Goal: Information Seeking & Learning: Check status

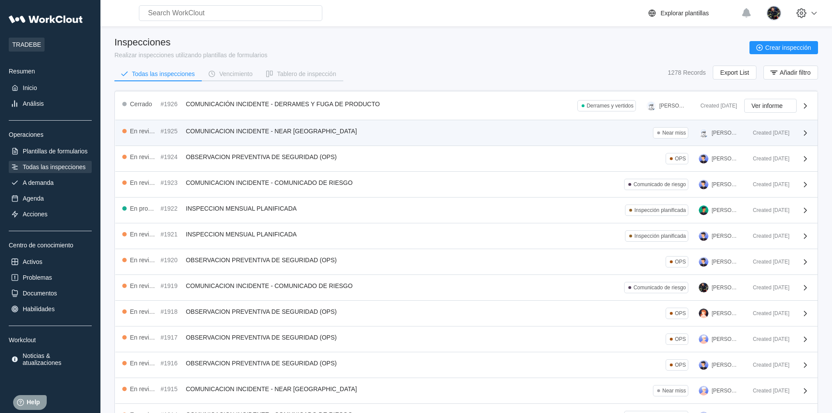
click at [365, 140] on div "En revisión #1925 COMUNICACION INCIDENTE - NEAR MISS Near miss [PERSON_NAME] Cr…" at bounding box center [466, 133] width 702 height 26
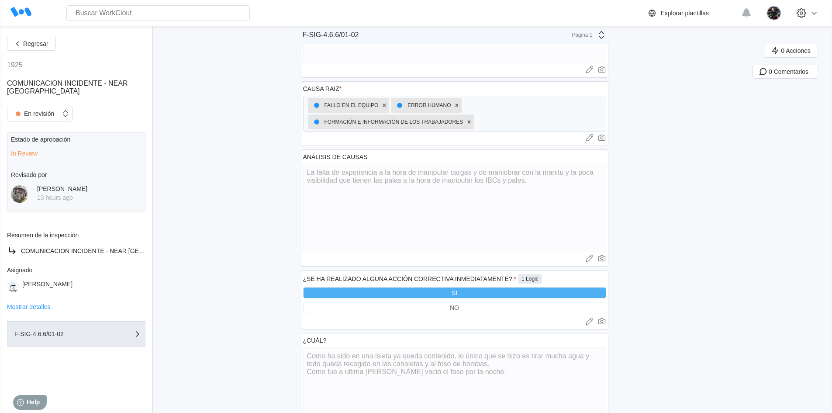
scroll to position [192, 0]
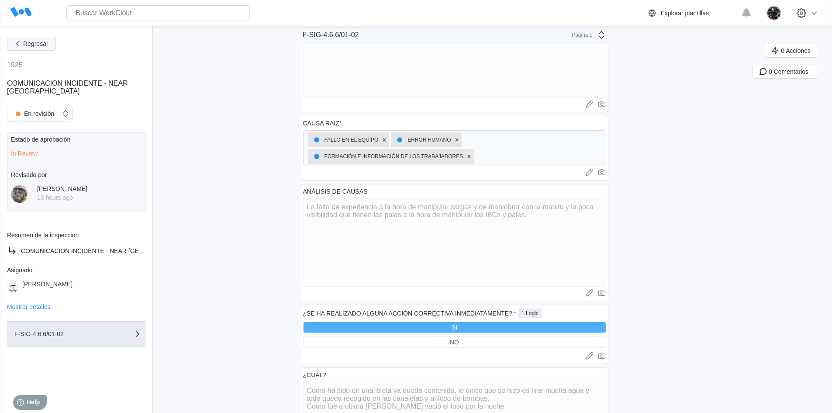
click at [26, 45] on span "Regresar" at bounding box center [35, 44] width 25 height 6
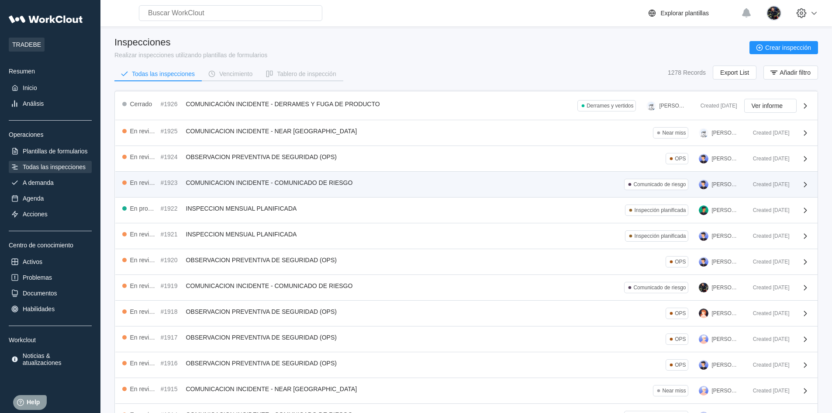
click at [273, 182] on span "COMUNICACION INCIDENTE - COMUNICADO DE RIESGO" at bounding box center [269, 182] width 167 height 7
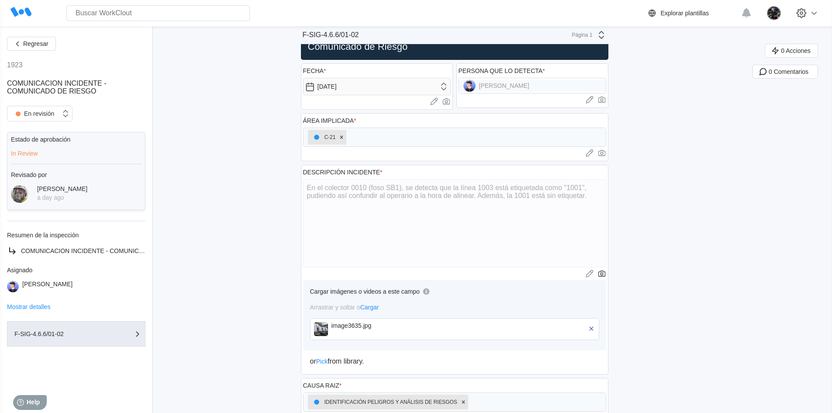
scroll to position [44, 0]
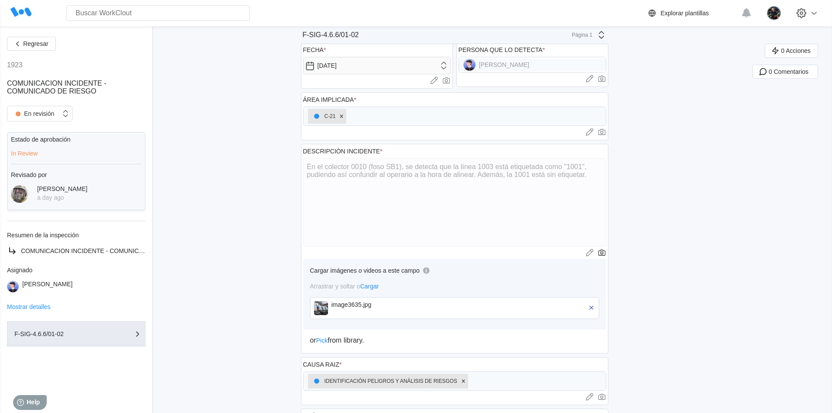
click at [328, 304] on img at bounding box center [321, 308] width 14 height 14
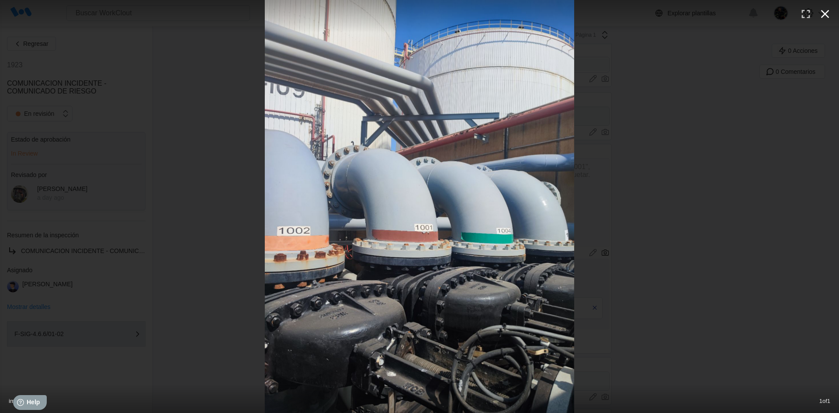
click at [570, 14] on icon "button" at bounding box center [825, 14] width 14 height 14
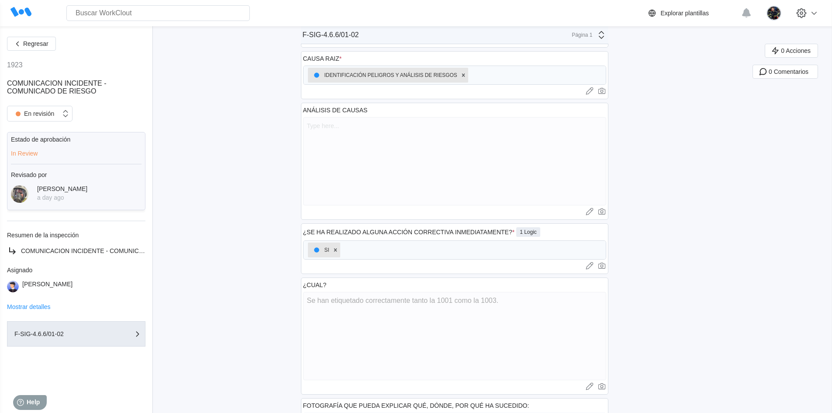
scroll to position [470, 0]
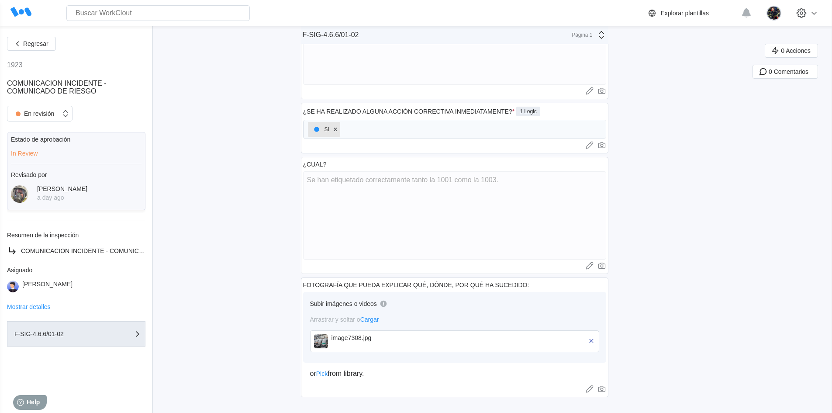
click at [325, 346] on img at bounding box center [321, 341] width 14 height 14
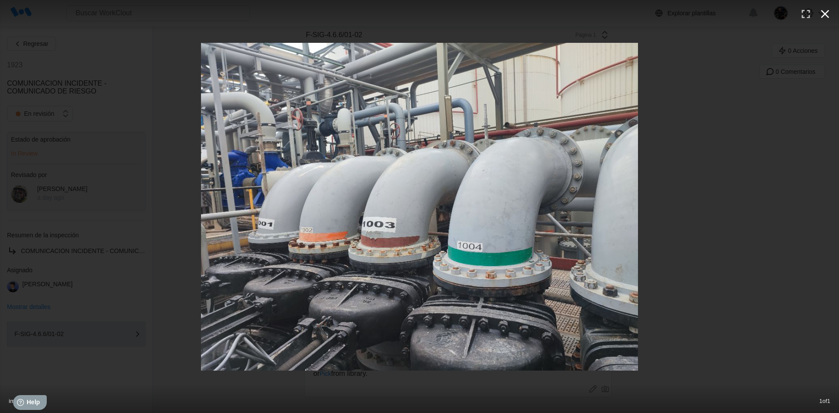
click at [570, 17] on button "button" at bounding box center [824, 13] width 19 height 19
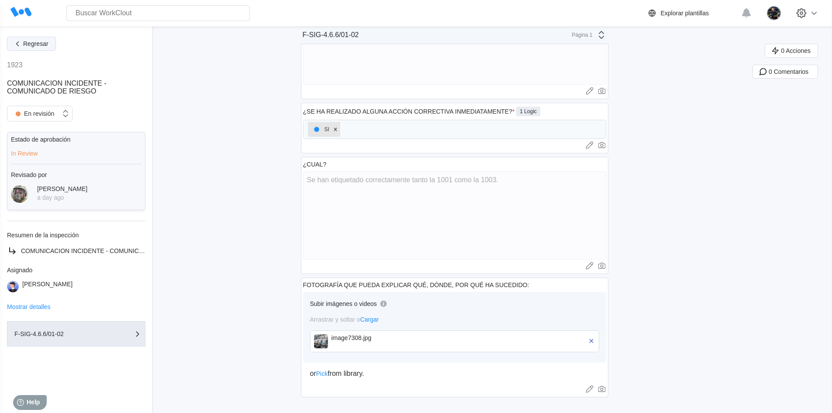
click at [46, 44] on span "Regresar" at bounding box center [35, 44] width 25 height 6
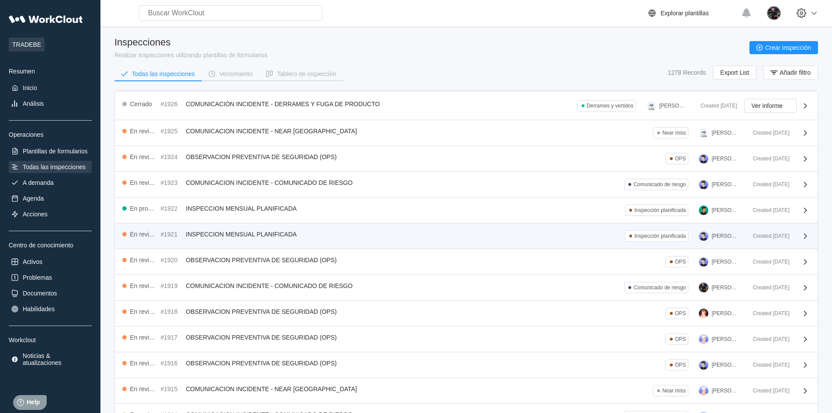
scroll to position [44, 0]
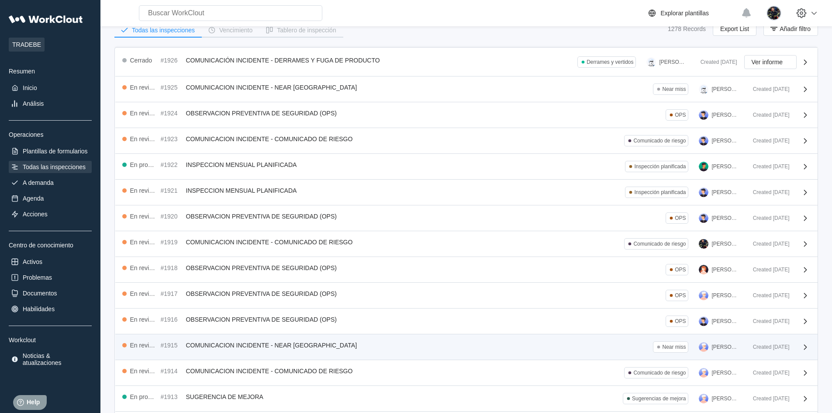
click at [345, 348] on div "En revisión #1915 COMUNICACION INCIDENTE - NEAR MISS Near miss [PERSON_NAME]" at bounding box center [434, 346] width 624 height 11
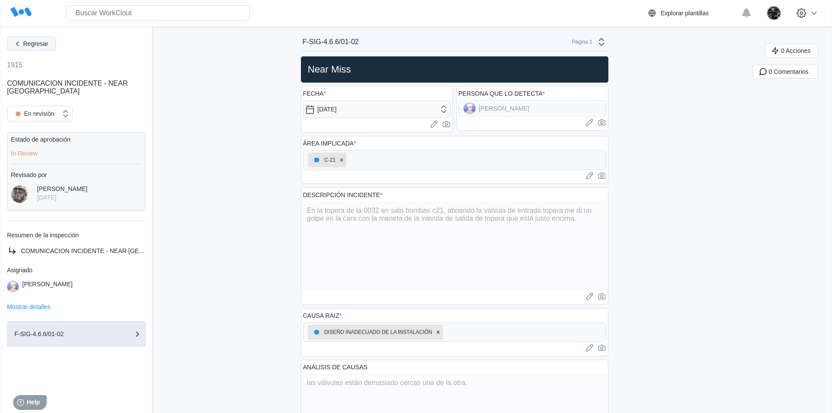
click at [48, 46] on span "Regresar" at bounding box center [35, 44] width 25 height 6
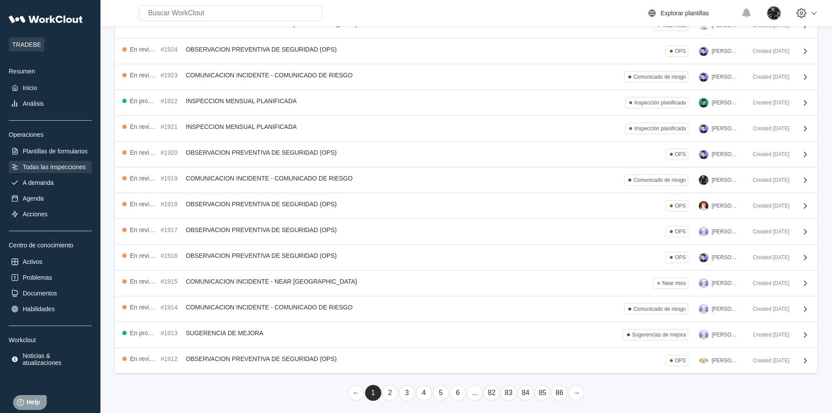
scroll to position [110, 0]
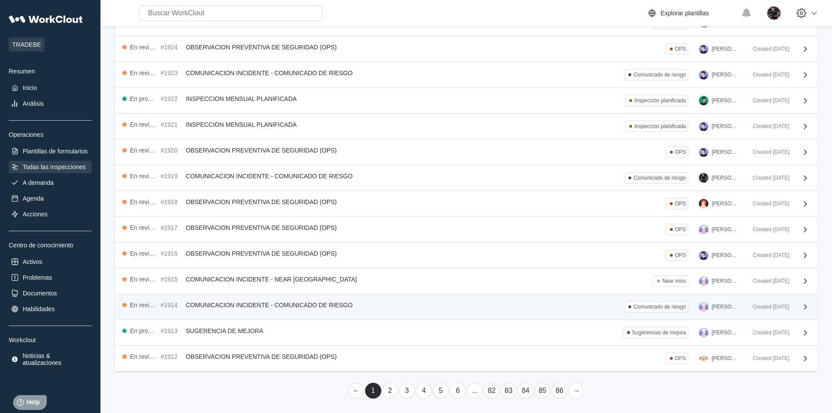
click at [405, 305] on div "En revisión #1914 COMUNICACION INCIDENTE - COMUNICADO DE RIESGO Comunicado de r…" at bounding box center [434, 306] width 624 height 11
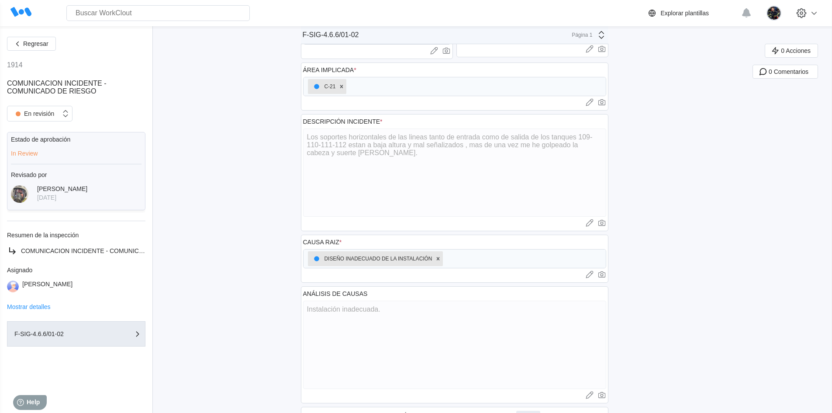
scroll to position [87, 0]
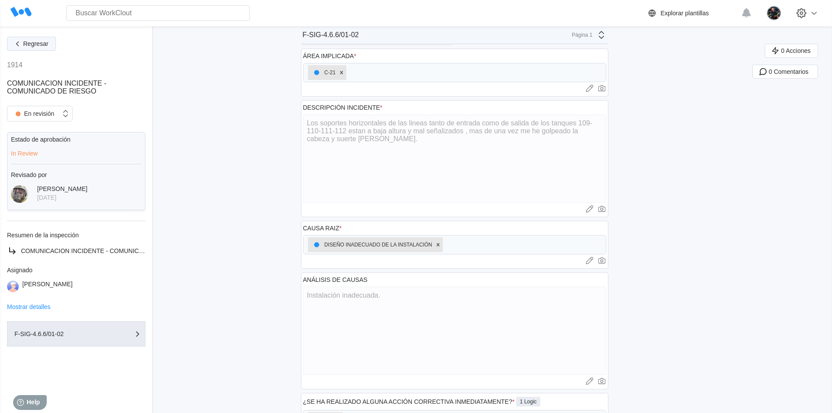
click at [45, 44] on span "Regresar" at bounding box center [35, 44] width 25 height 6
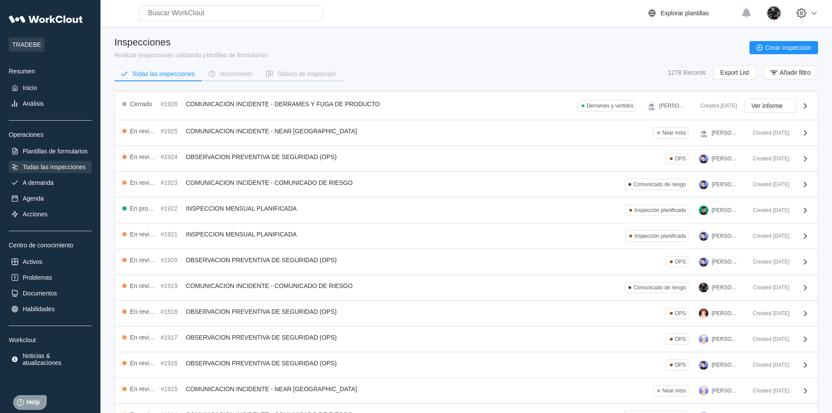
click at [304, 56] on div "Inspecciones Realizar inspecciones utilizando plantillas de formularios Crear i…" at bounding box center [466, 48] width 704 height 22
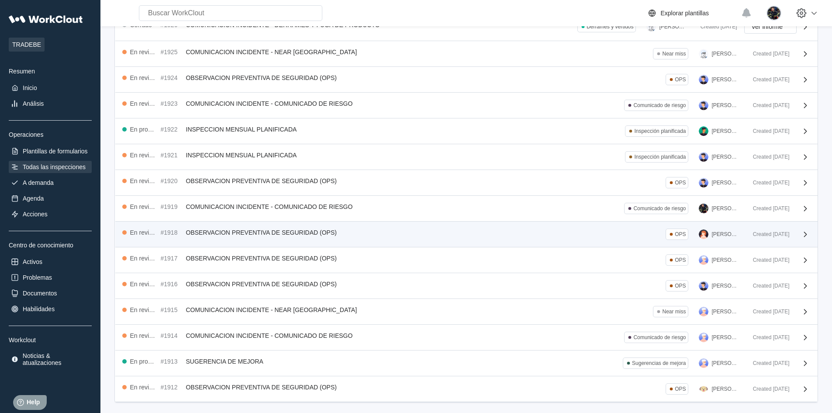
scroll to position [110, 0]
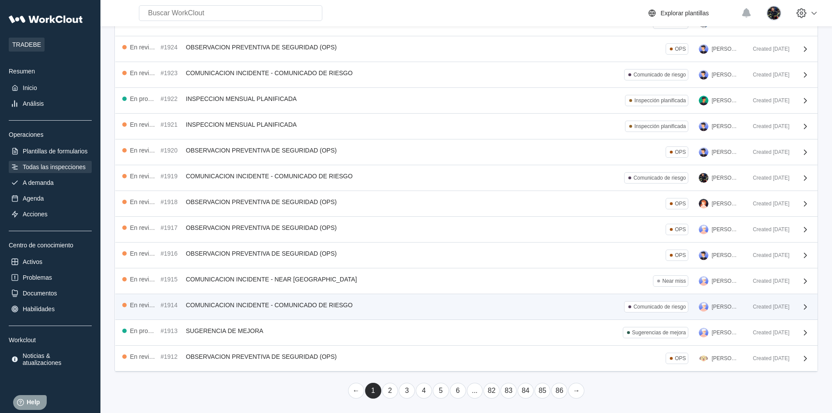
click at [446, 308] on div "En revisión #1914 COMUNICACION INCIDENTE - COMUNICADO DE RIESGO Comunicado de r…" at bounding box center [434, 306] width 624 height 11
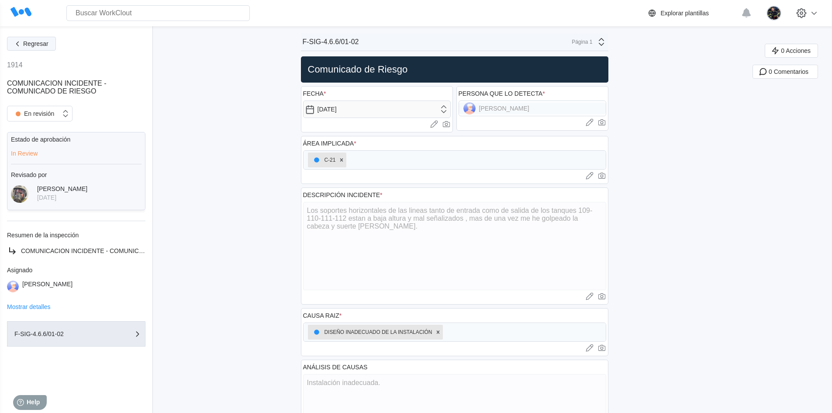
click at [38, 39] on button "Regresar" at bounding box center [31, 44] width 49 height 14
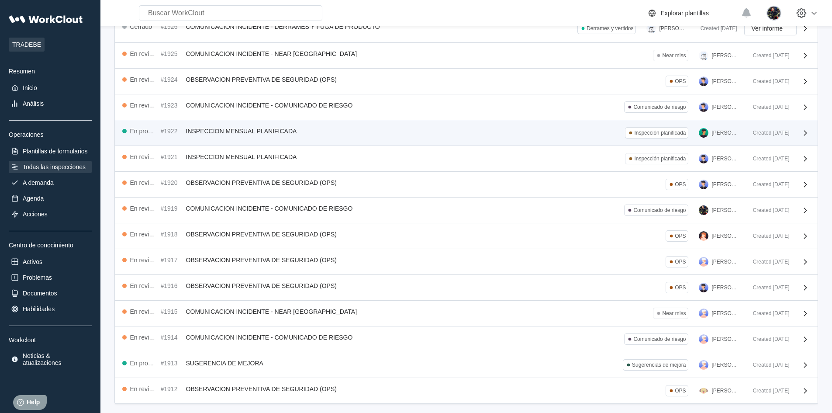
scroll to position [110, 0]
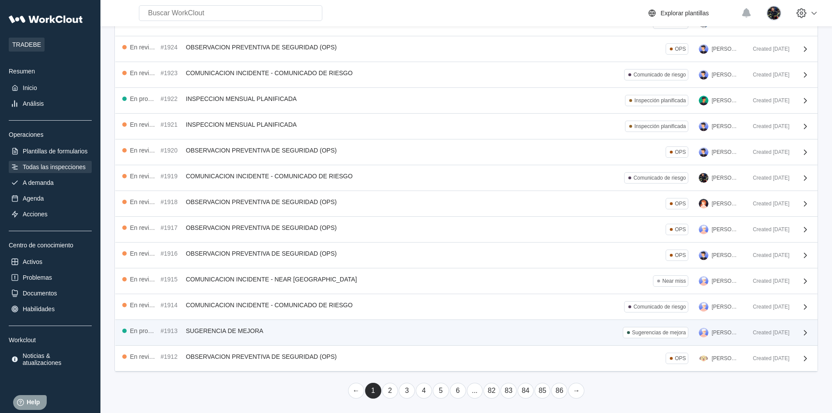
click at [336, 333] on div "En progreso #1913 SUGERENCIA DE MEJORA Sugerencias de mejora [PERSON_NAME]" at bounding box center [434, 332] width 624 height 11
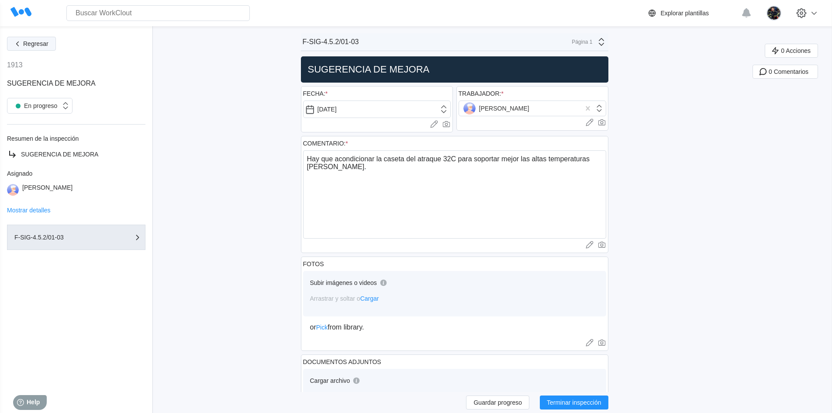
click at [49, 46] on button "Regresar" at bounding box center [31, 44] width 49 height 14
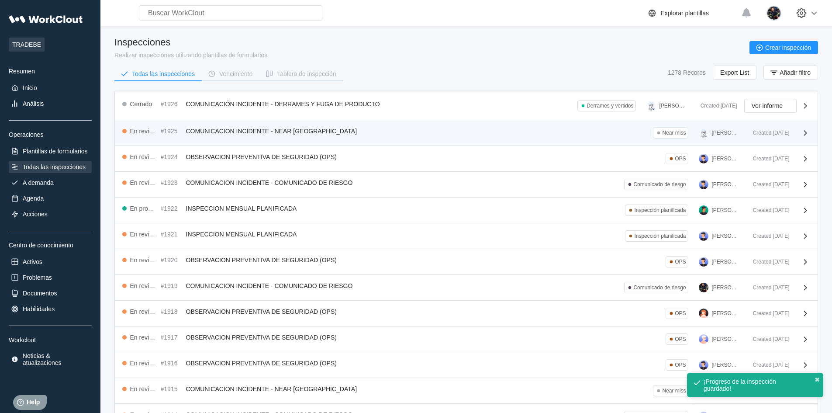
click at [353, 131] on div "En revisión #1925 COMUNICACION INCIDENTE - NEAR MISS Near miss [PERSON_NAME]" at bounding box center [434, 132] width 624 height 11
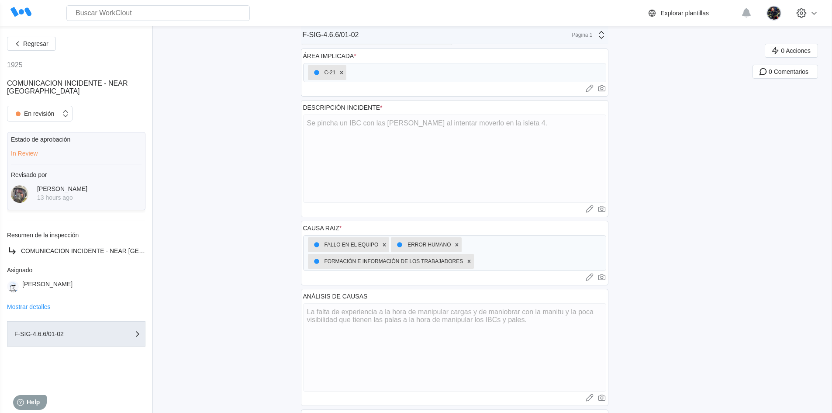
scroll to position [131, 0]
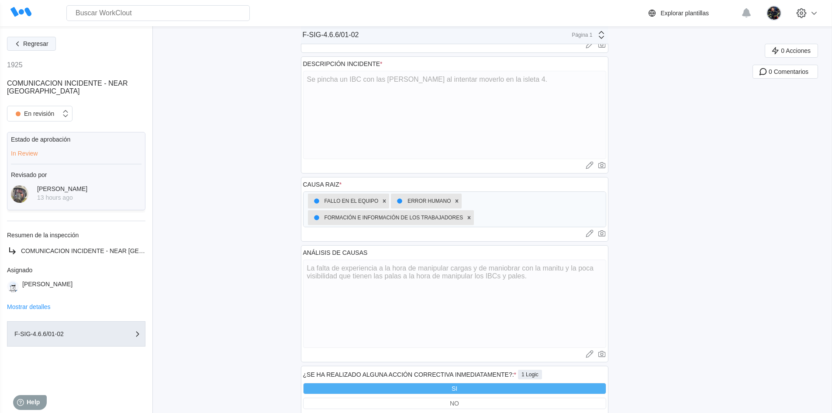
click at [45, 42] on span "Regresar" at bounding box center [35, 44] width 25 height 6
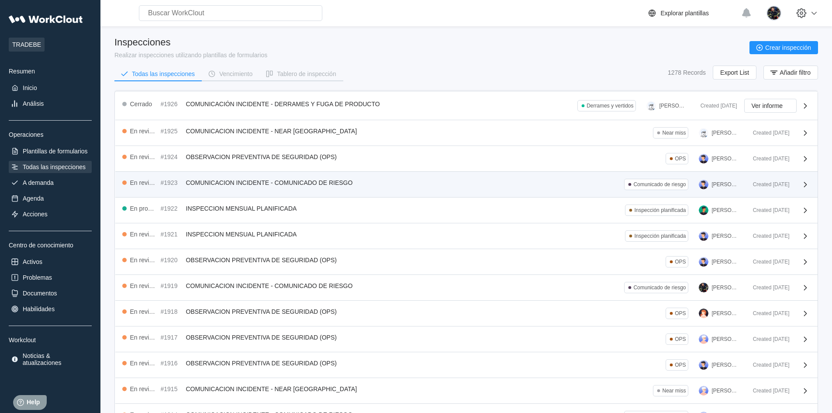
click at [484, 185] on div "En revisión #1923 COMUNICACION INCIDENTE - COMUNICADO DE RIESGO Comunicado de r…" at bounding box center [434, 184] width 624 height 11
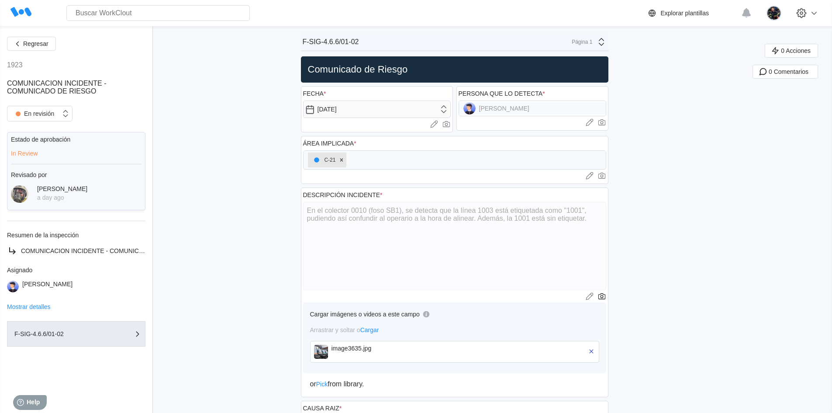
click at [322, 349] on img at bounding box center [321, 352] width 14 height 14
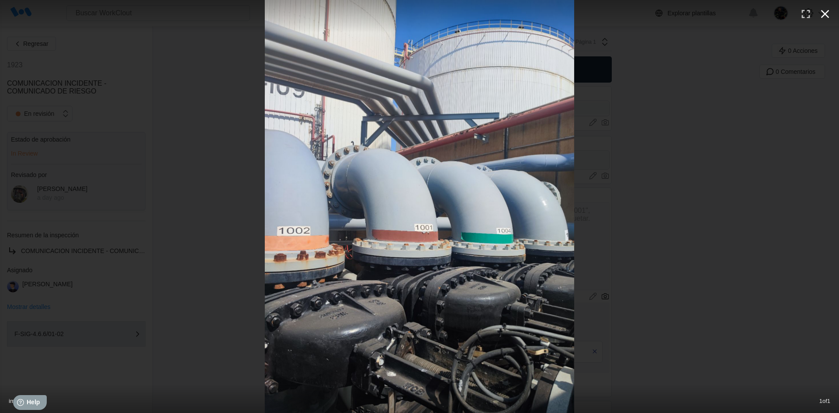
click at [570, 14] on icon "button" at bounding box center [825, 14] width 14 height 14
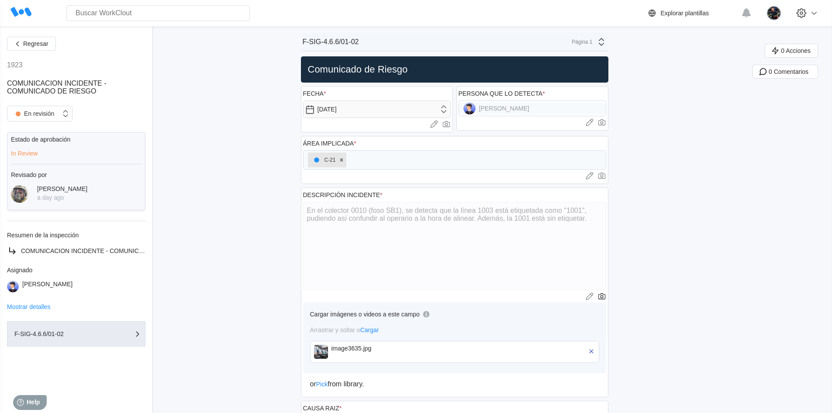
click at [327, 349] on img at bounding box center [321, 352] width 14 height 14
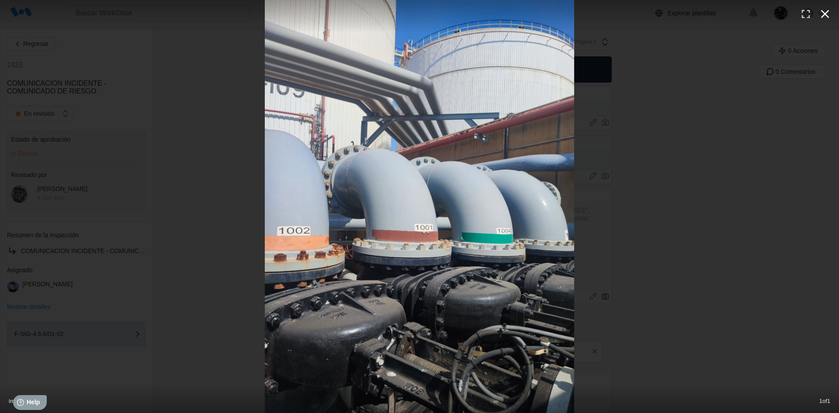
click at [570, 14] on icon "button" at bounding box center [825, 14] width 14 height 14
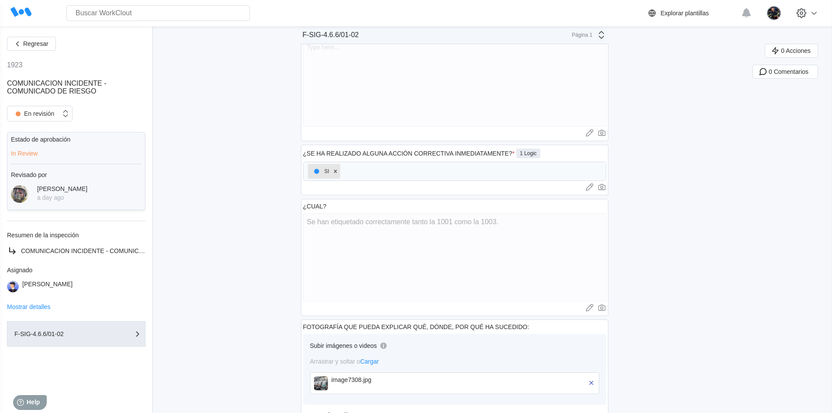
scroll to position [470, 0]
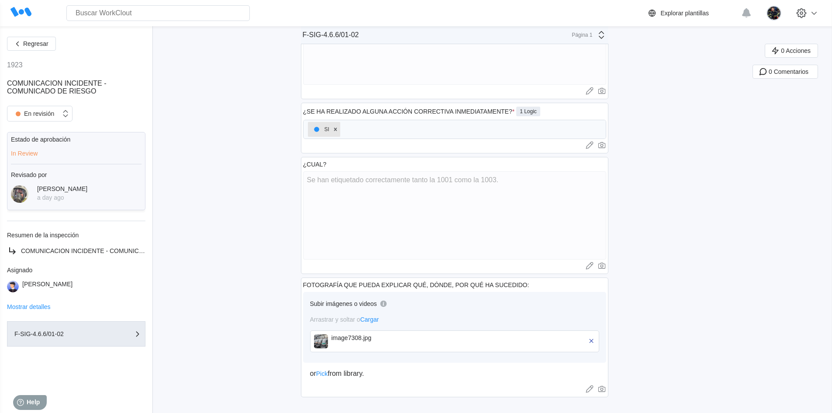
click at [324, 341] on img at bounding box center [321, 341] width 14 height 14
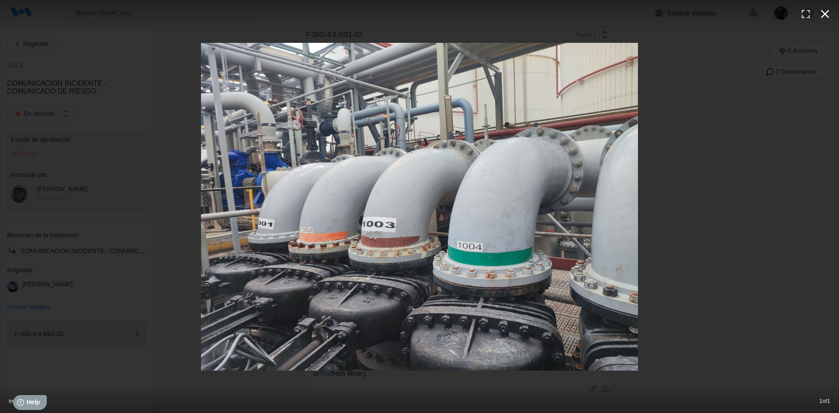
click at [570, 18] on icon "button" at bounding box center [825, 14] width 14 height 14
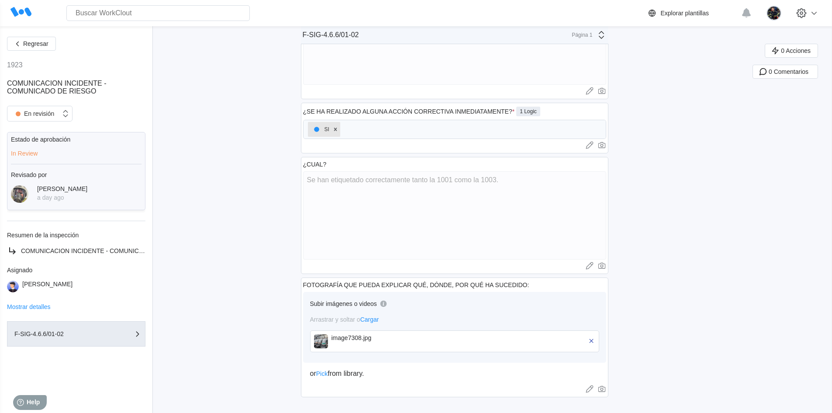
click at [37, 51] on div "Regresar 1923 COMUNICACION INCIDENTE - COMUNICADO DE RIESGO En revisión Estado …" at bounding box center [76, 220] width 138 height 366
click at [41, 45] on span "Regresar" at bounding box center [35, 44] width 25 height 6
